Goal: Transaction & Acquisition: Purchase product/service

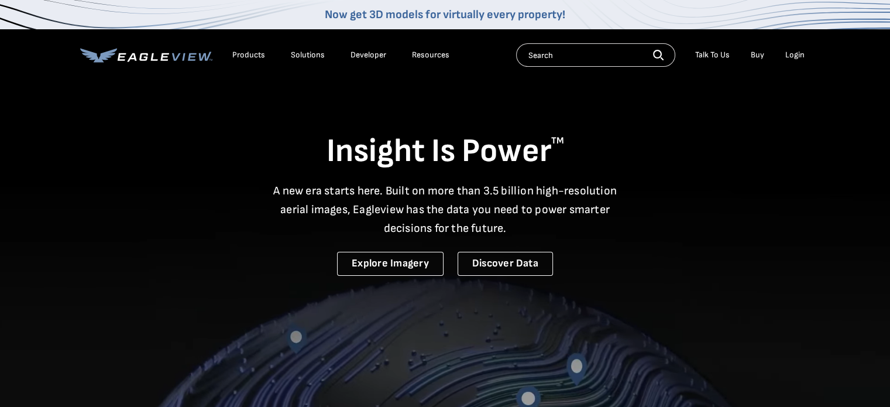
click at [762, 51] on link "Buy" at bounding box center [757, 55] width 13 height 11
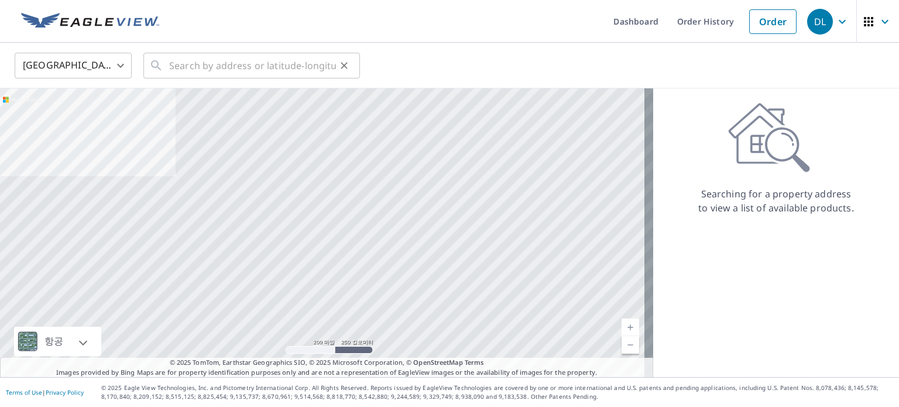
click at [166, 63] on div "​" at bounding box center [251, 66] width 216 height 26
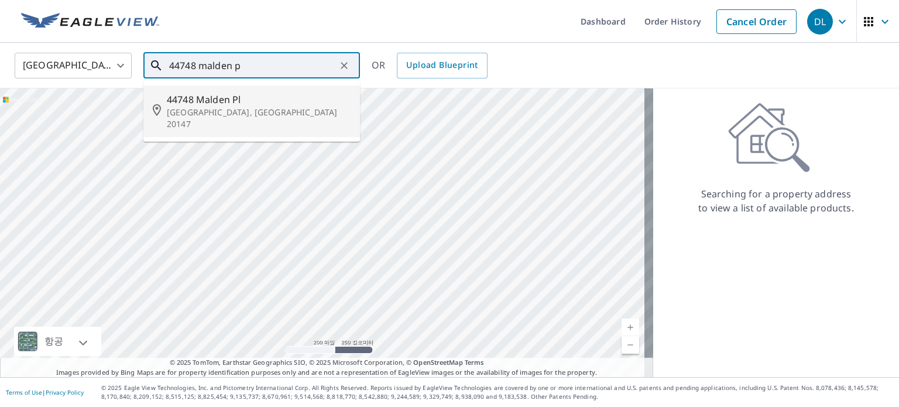
click at [207, 107] on p "Ashburn, VA 20147" at bounding box center [259, 117] width 184 height 23
type input "44748 Malden Pl Ashburn, VA 20147"
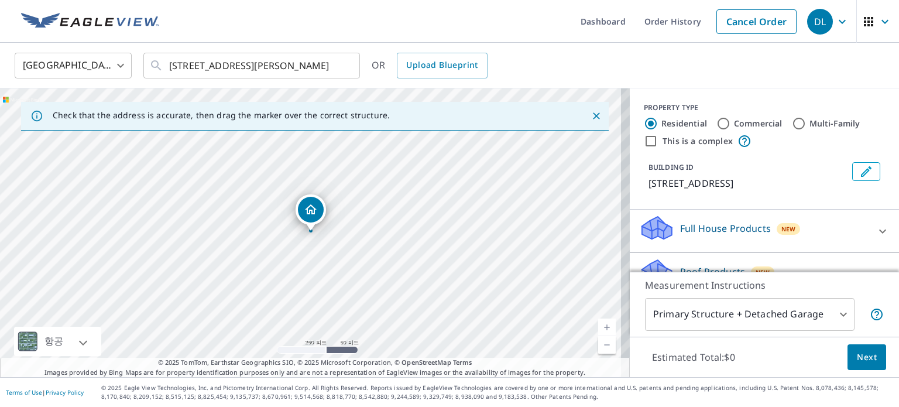
scroll to position [110, 0]
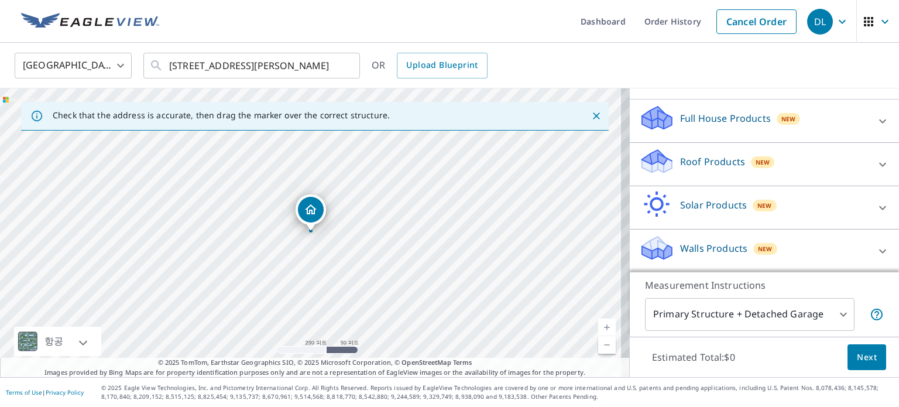
click at [706, 166] on p "Roof Products" at bounding box center [712, 161] width 65 height 14
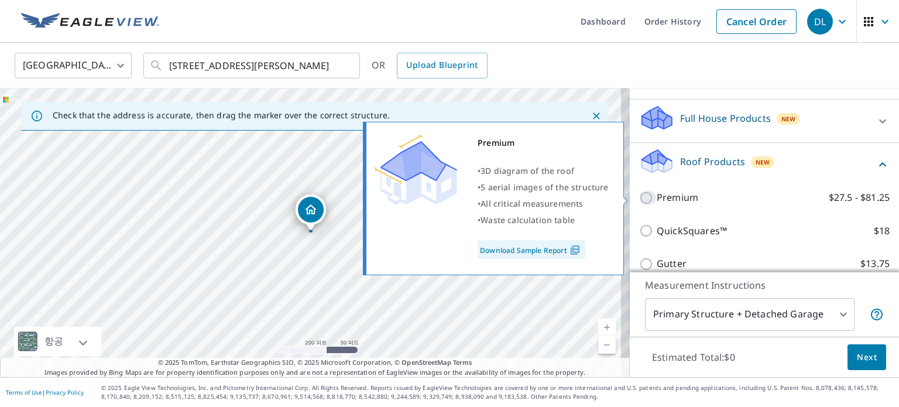
click at [641, 196] on input "Premium $27.5 - $81.25" at bounding box center [648, 198] width 18 height 14
checkbox input "true"
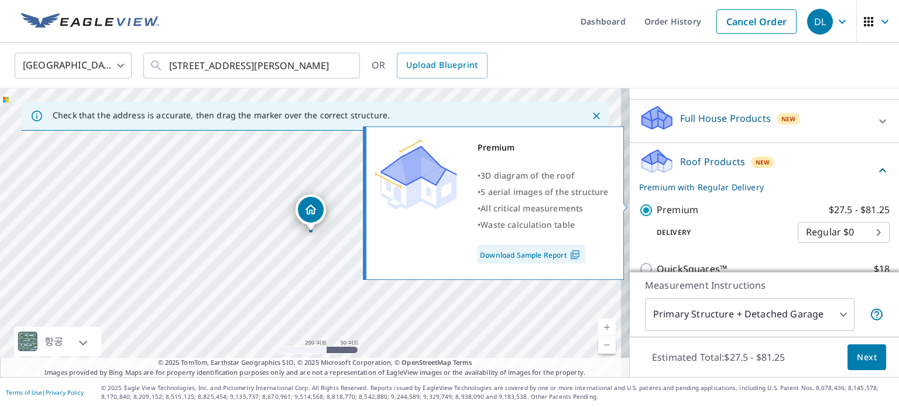
scroll to position [280, 0]
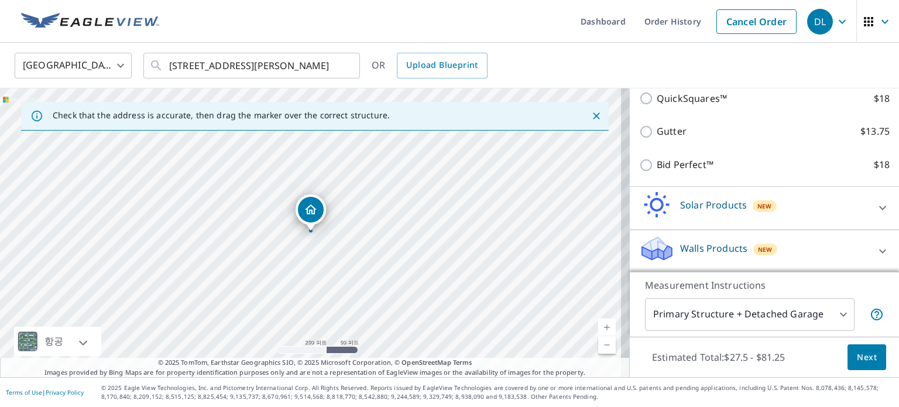
click at [857, 360] on span "Next" at bounding box center [867, 357] width 20 height 15
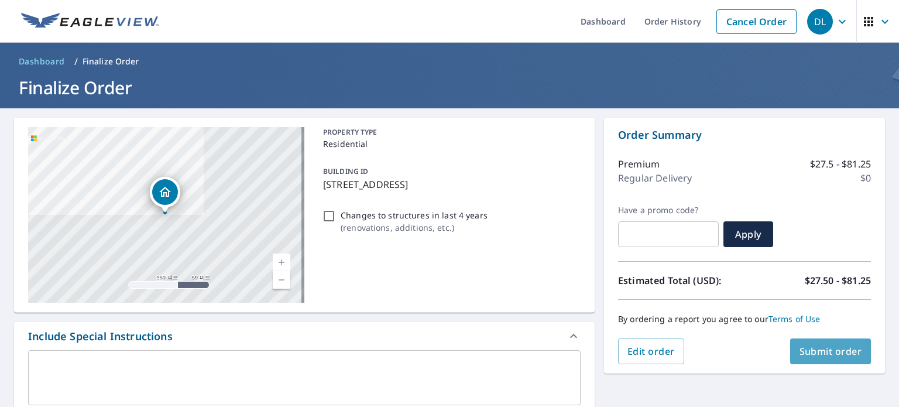
click at [817, 353] on span "Submit order" at bounding box center [830, 351] width 63 height 13
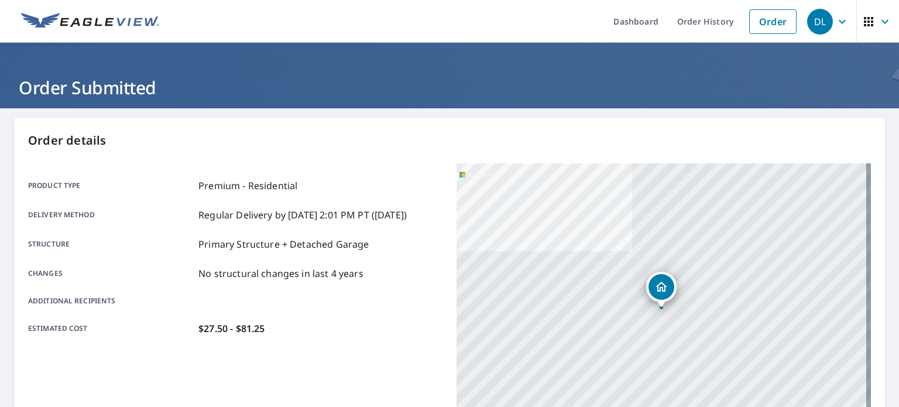
scroll to position [253, 0]
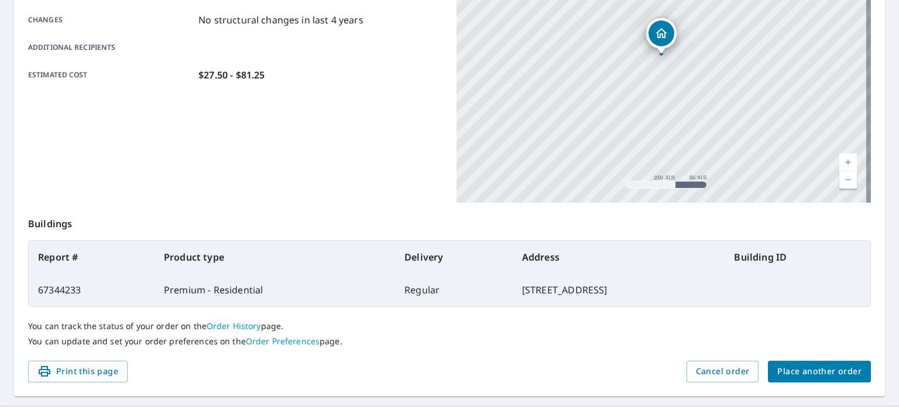
click at [501, 359] on div "You can track the status of your order on the Order History page. You can updat…" at bounding box center [449, 334] width 842 height 54
click at [247, 181] on div "Product type Premium - Residential Delivery method Regular Delivery by 9/9/2025…" at bounding box center [235, 56] width 414 height 293
